Goal: Task Accomplishment & Management: Complete application form

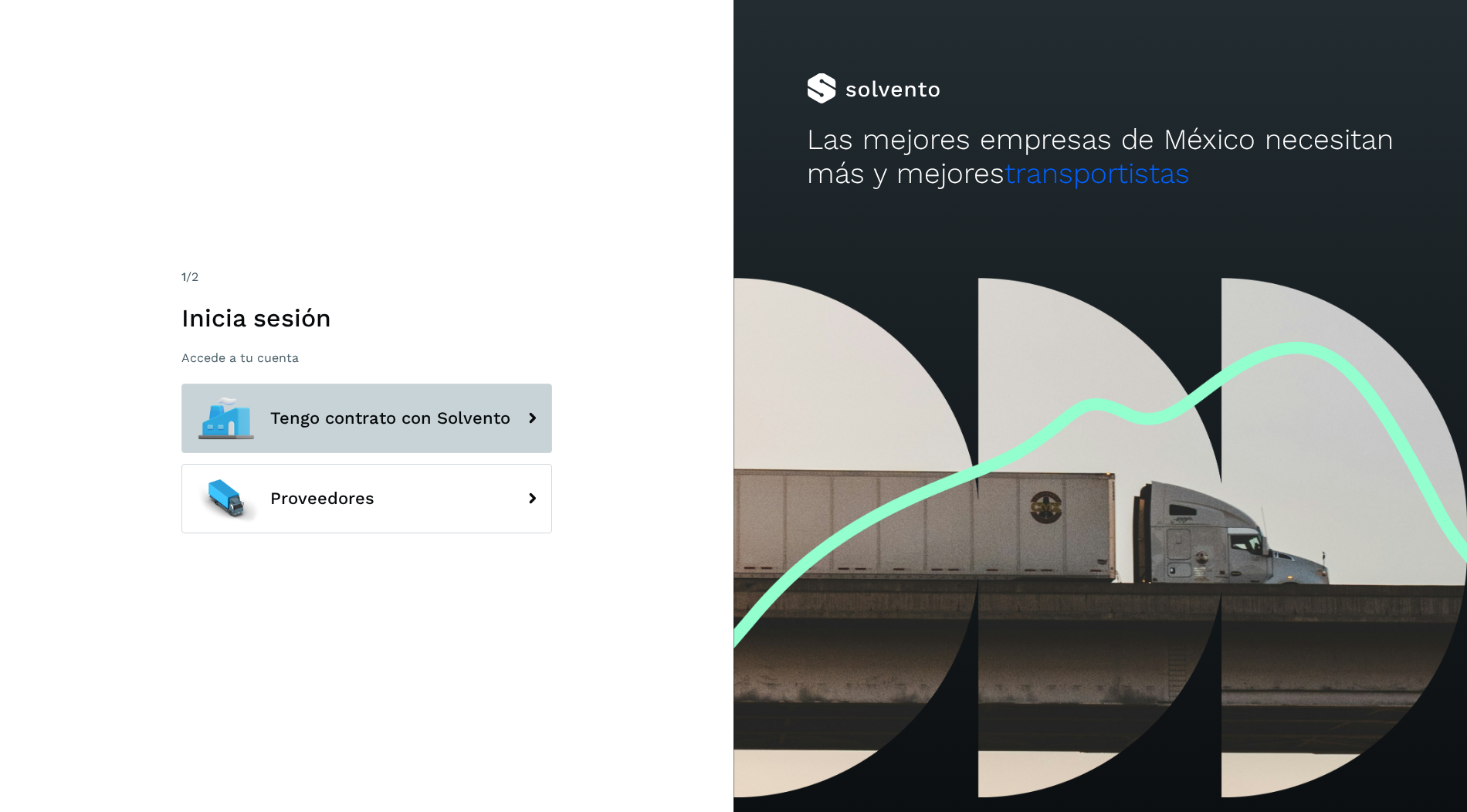
click at [388, 424] on span "Tengo contrato con Solvento" at bounding box center [390, 418] width 240 height 19
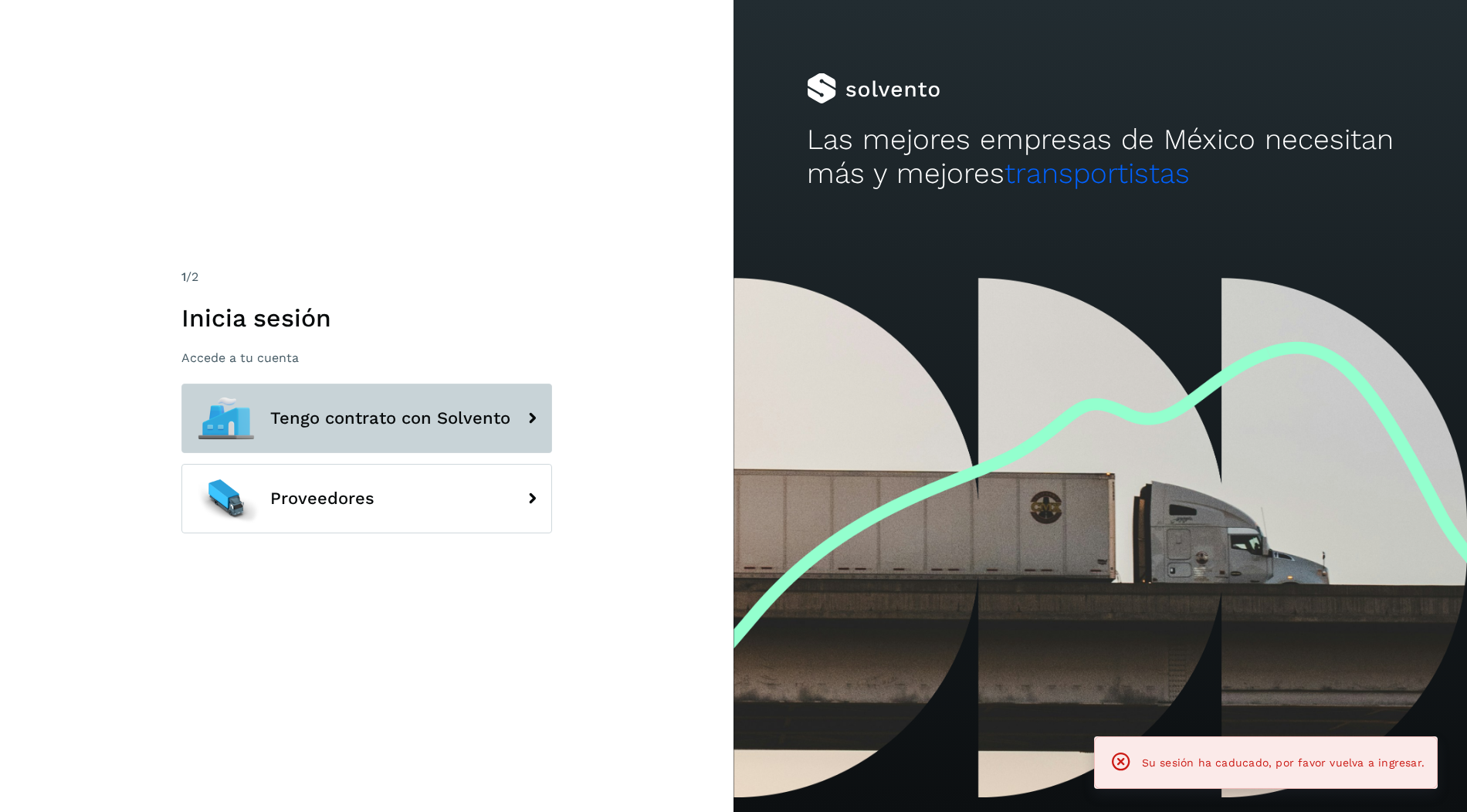
click at [468, 418] on span "Tengo contrato con Solvento" at bounding box center [390, 418] width 240 height 19
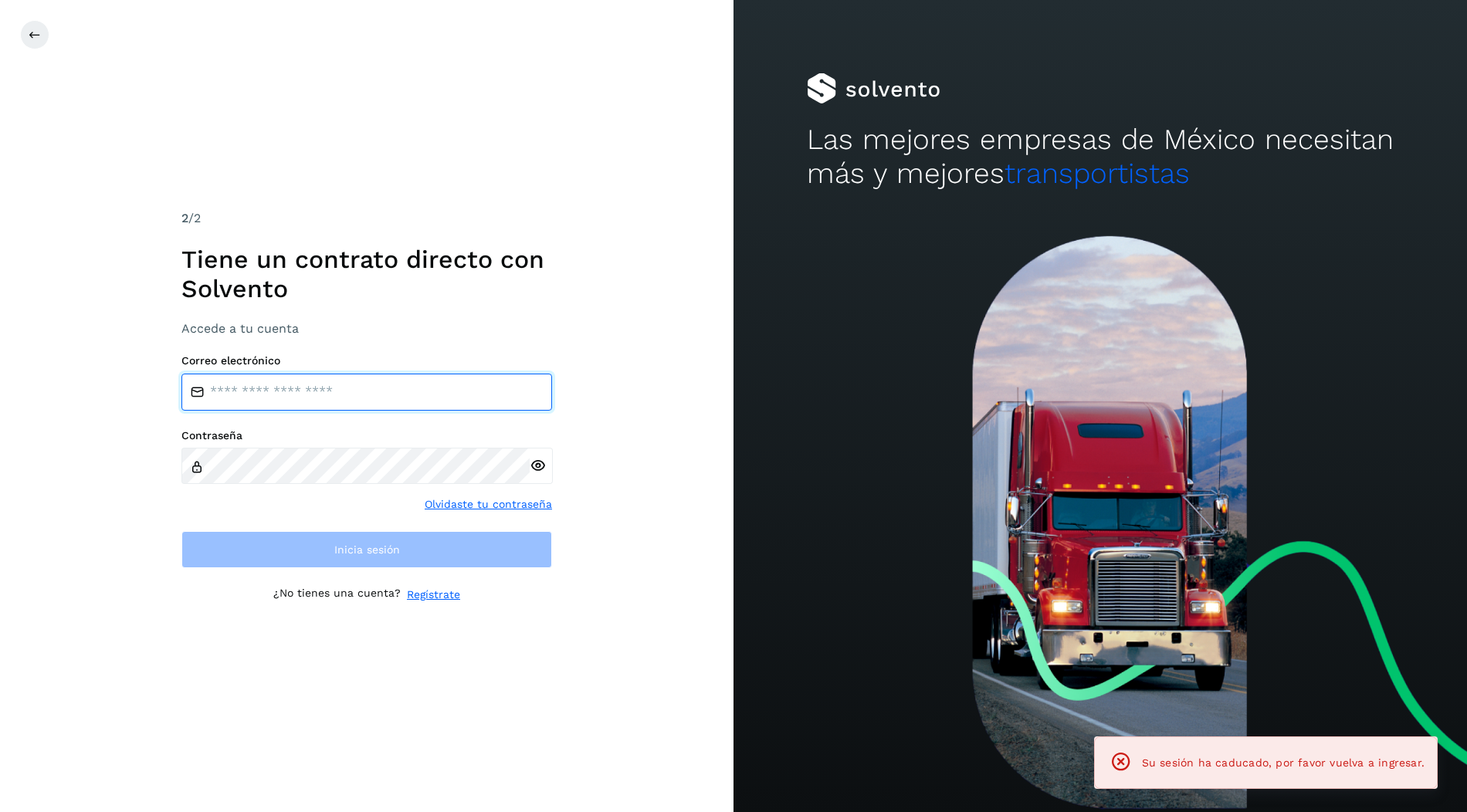
click at [400, 385] on input "email" at bounding box center [367, 392] width 371 height 37
type input "**********"
